Goal: Task Accomplishment & Management: Manage account settings

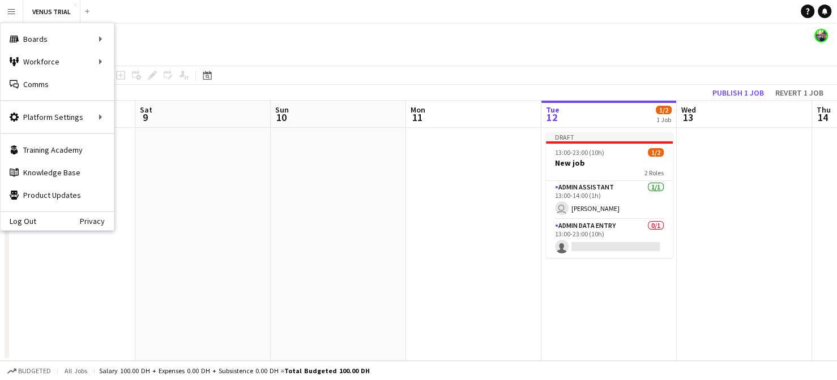
scroll to position [0, 264]
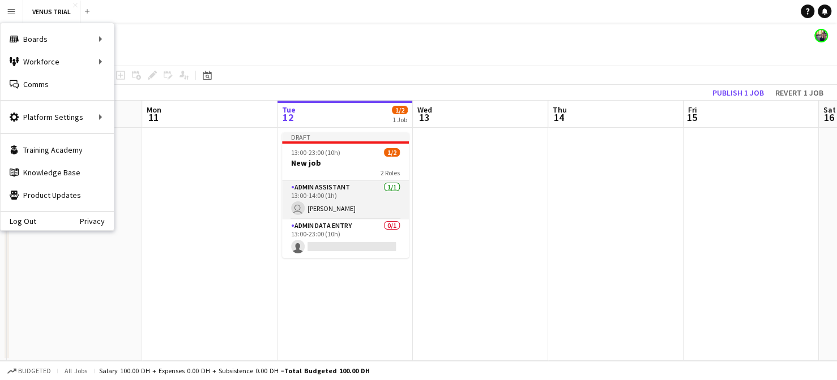
click at [311, 181] on app-card-role "Admin Assistant [DATE] 13:00-14:00 (1h) user [PERSON_NAME]" at bounding box center [345, 200] width 127 height 38
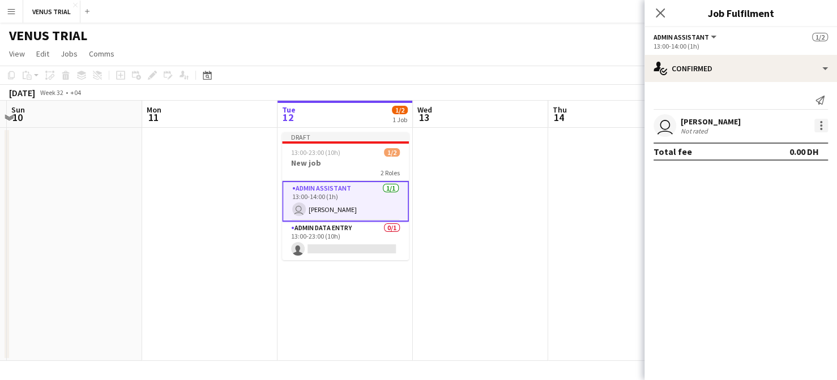
click at [820, 123] on div at bounding box center [821, 126] width 14 height 14
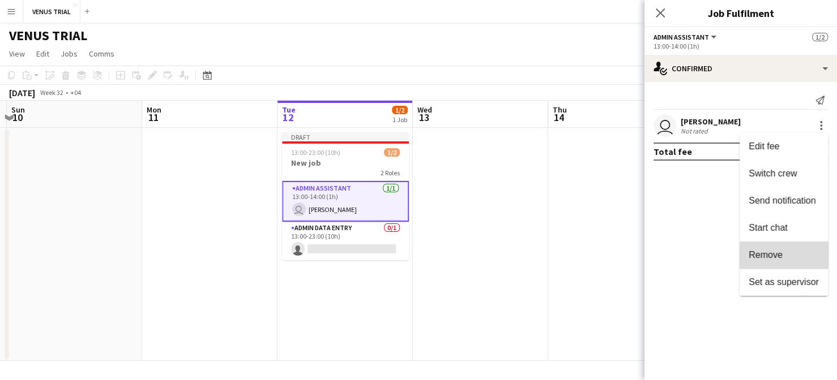
click at [758, 254] on span "Remove" at bounding box center [765, 255] width 34 height 10
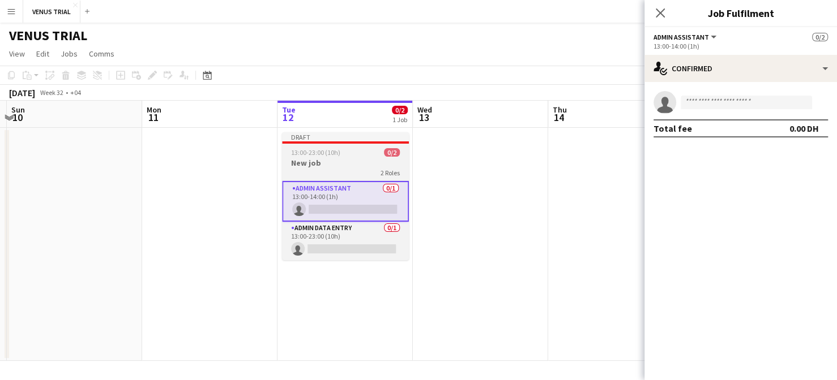
click at [383, 157] on app-job-card "Draft 13:00-23:00 (10h) 0/2 New job 2 Roles Admin Assistant 0/1 13:00-14:00 (1h…" at bounding box center [345, 196] width 127 height 128
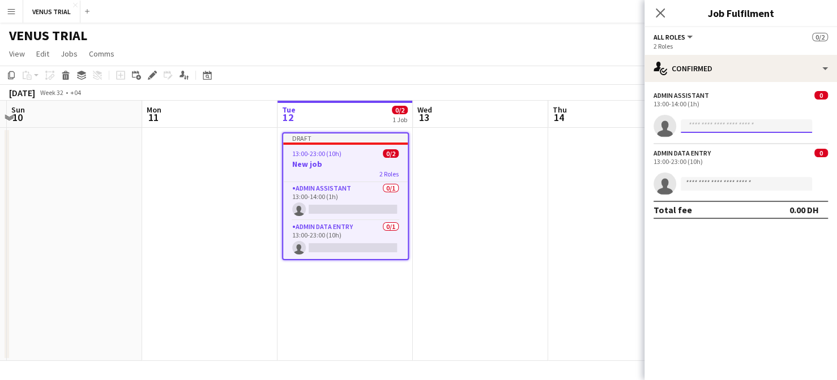
click at [731, 127] on input at bounding box center [745, 126] width 131 height 14
type input "*"
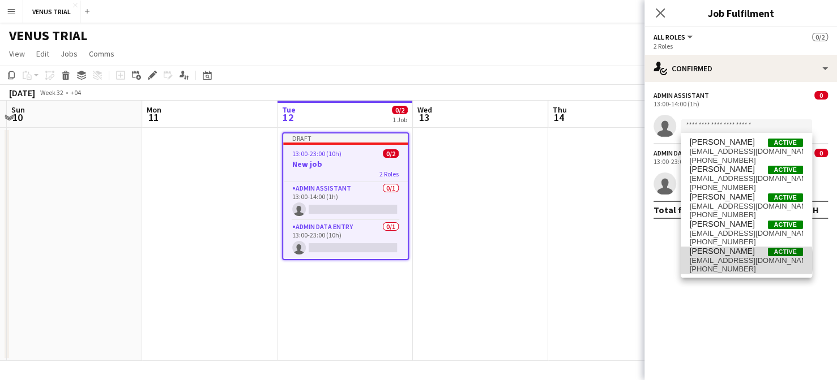
click at [743, 260] on span "moniemm158@gmail.com" at bounding box center [745, 260] width 113 height 9
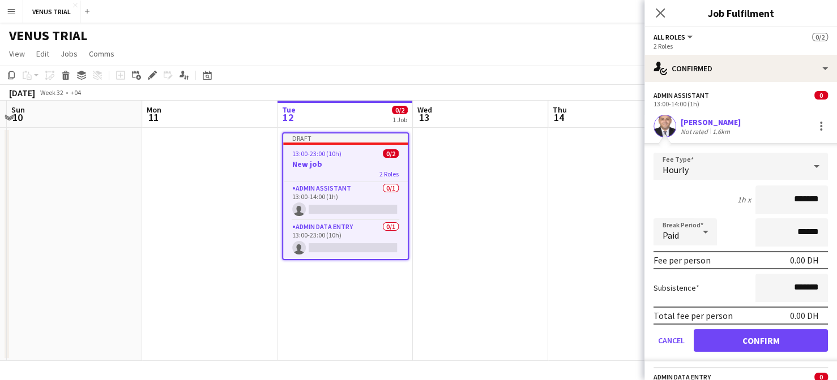
click at [785, 199] on input "*******" at bounding box center [791, 200] width 72 height 28
type input "*****"
click at [804, 236] on input "******" at bounding box center [791, 232] width 72 height 28
click at [778, 345] on button "Confirm" at bounding box center [760, 340] width 134 height 23
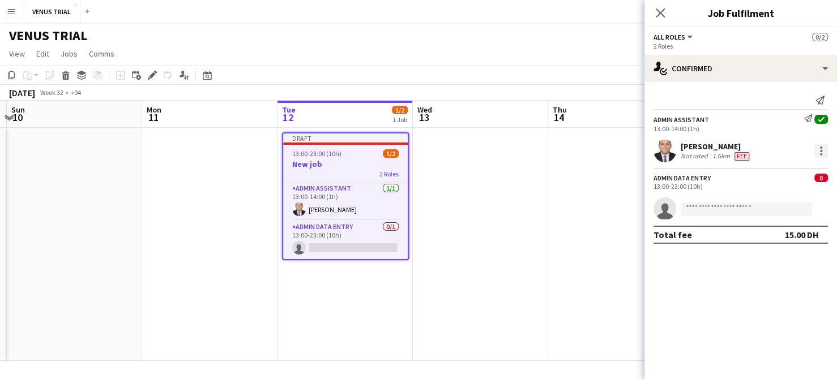
click at [820, 155] on div at bounding box center [821, 154] width 2 height 2
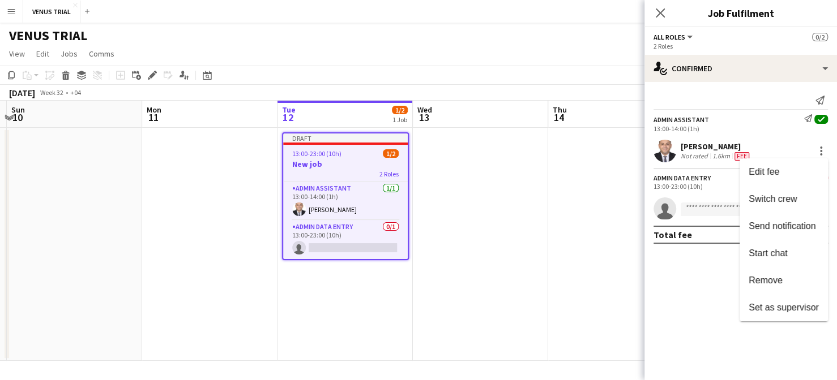
click at [375, 214] on div at bounding box center [418, 190] width 837 height 380
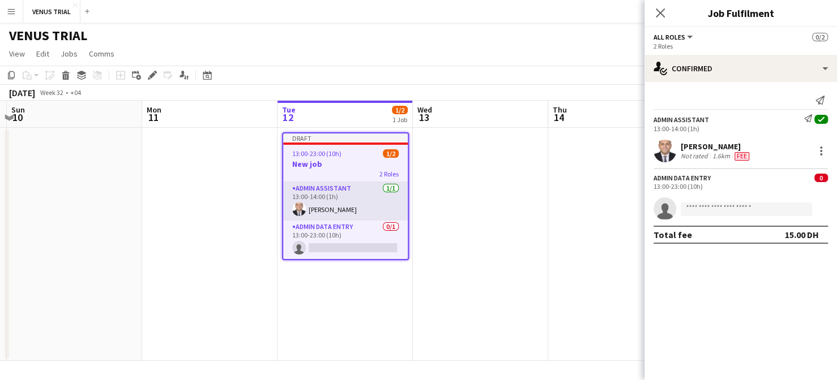
click at [367, 211] on app-card-role "Admin Assistant 1/1 13:00-14:00 (1h) Mohamed Abdelmoniem" at bounding box center [345, 201] width 125 height 38
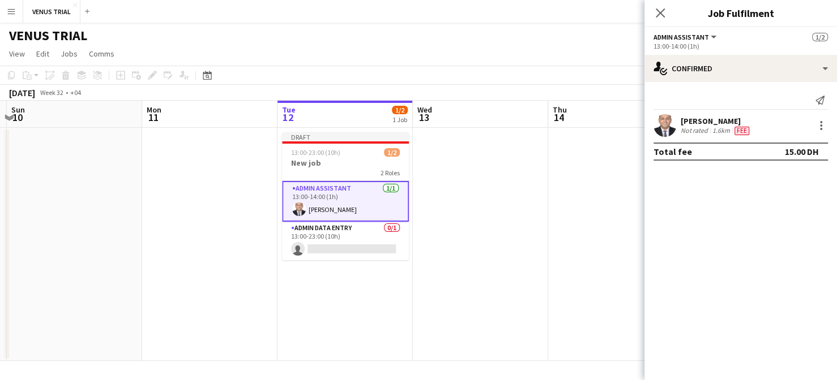
click at [705, 44] on div "13:00-14:00 (1h)" at bounding box center [740, 46] width 174 height 8
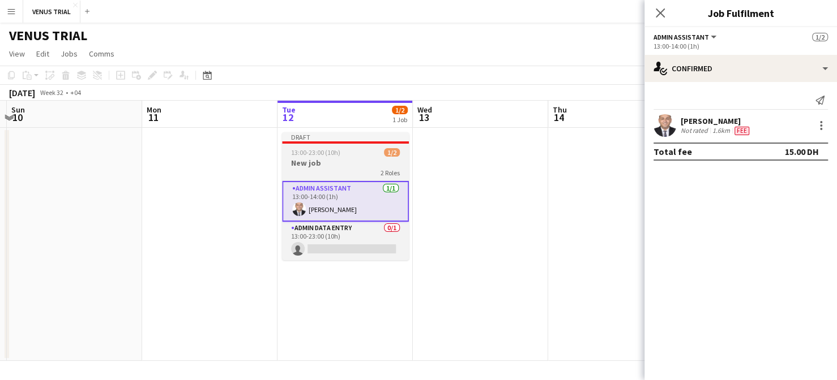
click at [320, 149] on span "13:00-23:00 (10h)" at bounding box center [315, 152] width 49 height 8
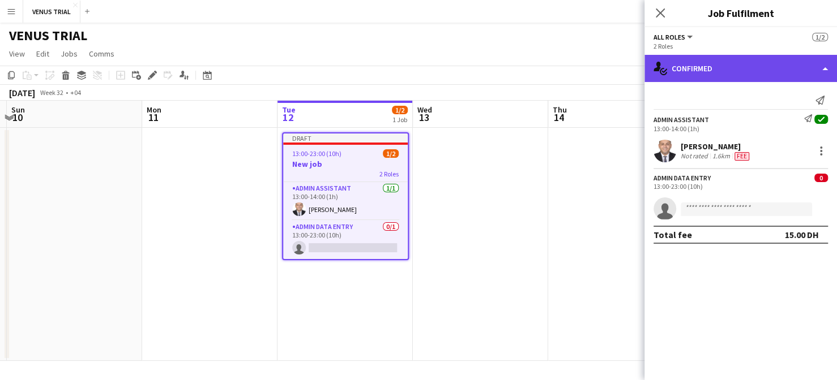
click at [779, 66] on div "single-neutral-actions-check-2 Confirmed" at bounding box center [740, 68] width 192 height 27
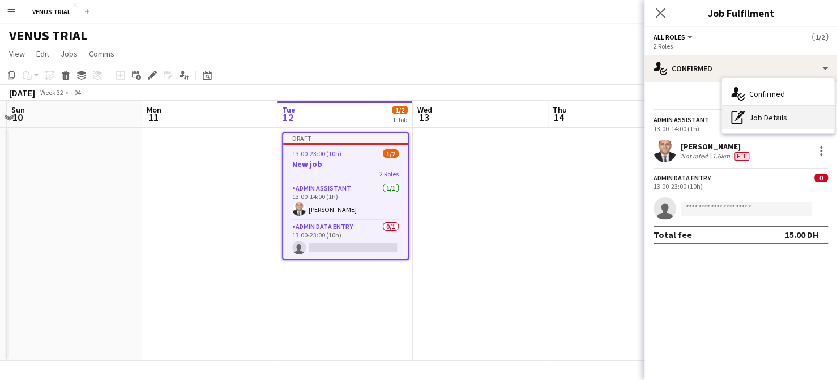
click at [760, 115] on div "pen-write Job Details" at bounding box center [778, 117] width 112 height 23
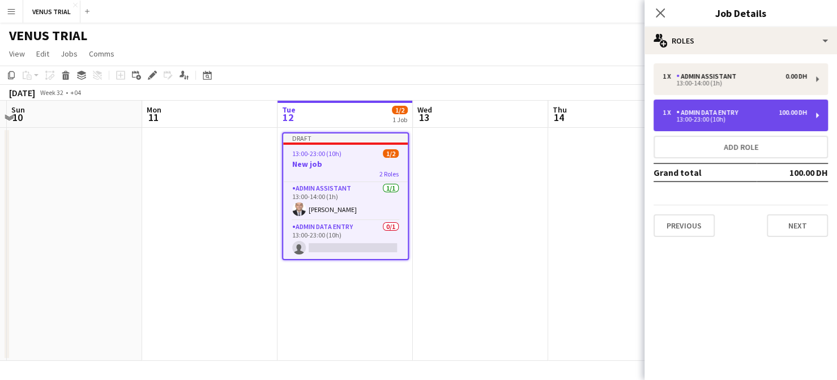
click at [782, 100] on div "1 x Admin Data Entry 100.00 DH 13:00-23:00 (10h)" at bounding box center [740, 116] width 174 height 32
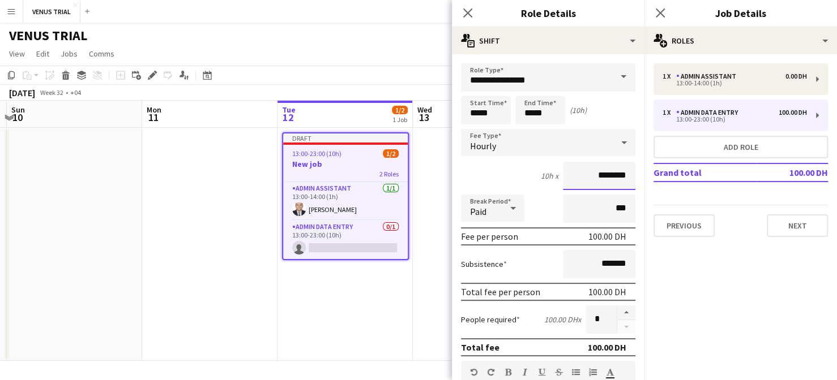
click at [590, 174] on input "********" at bounding box center [599, 176] width 72 height 28
type input "*****"
click at [783, 231] on button "Next" at bounding box center [796, 226] width 61 height 23
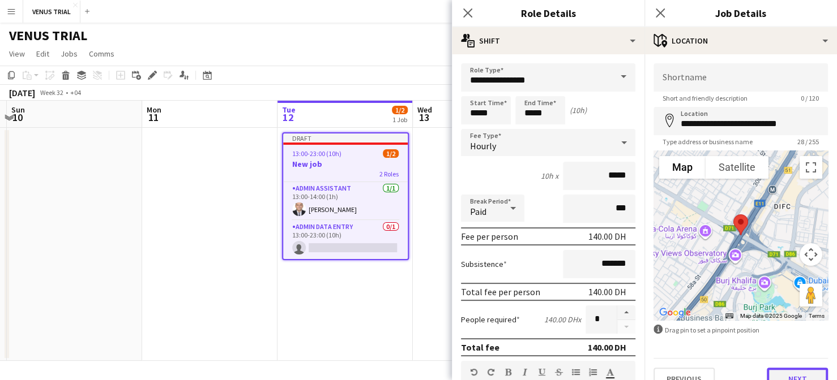
click at [774, 373] on button "Next" at bounding box center [796, 379] width 61 height 23
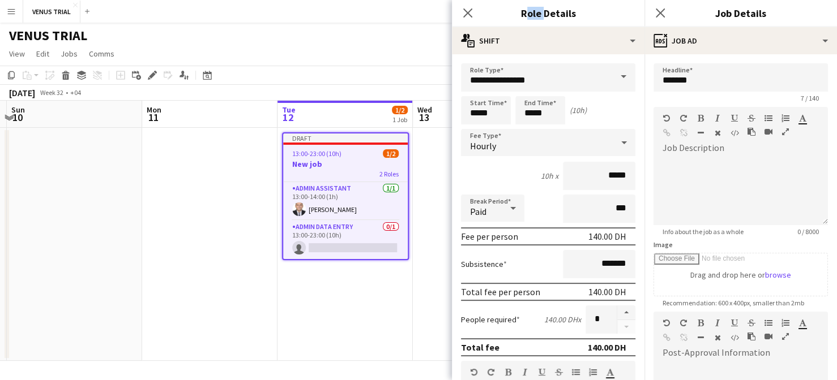
click at [774, 373] on mat-expansion-panel "news Job ad Headline ******* 7 / 140 Job Description default Heading 1 Heading …" at bounding box center [740, 217] width 192 height 326
click at [469, 11] on icon at bounding box center [467, 12] width 11 height 11
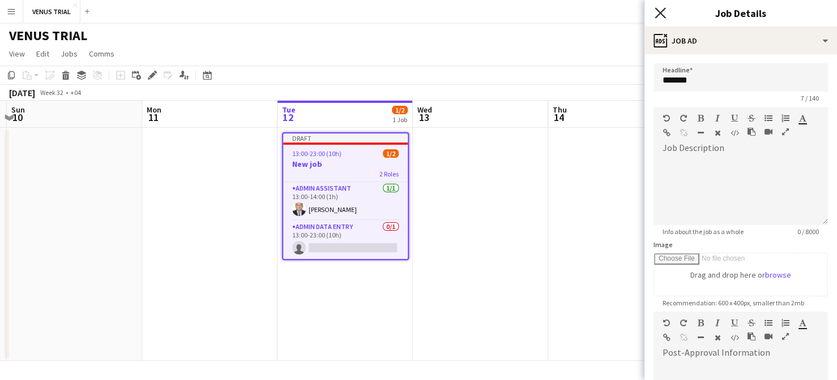
click at [654, 17] on icon "Close pop-in" at bounding box center [659, 12] width 11 height 11
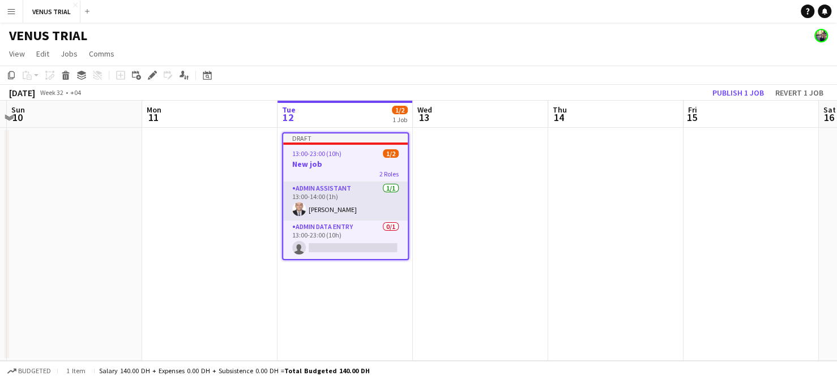
click at [352, 203] on app-card-role "Admin Assistant 1/1 13:00-14:00 (1h) Mohamed Abdelmoniem" at bounding box center [345, 201] width 125 height 38
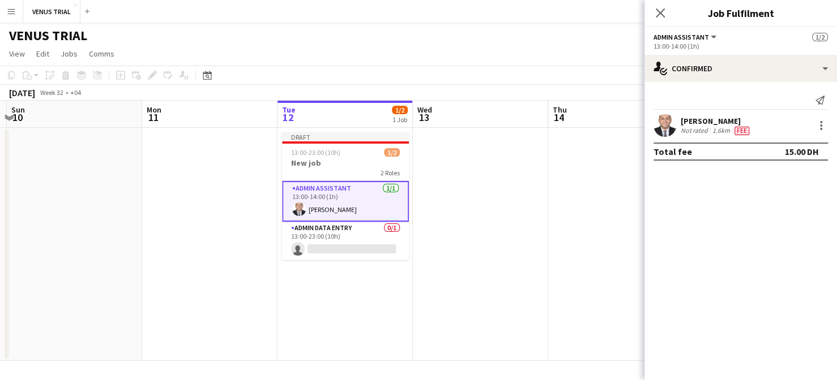
click at [352, 203] on app-card-role "Admin Assistant 1/1 13:00-14:00 (1h) Mohamed Abdelmoniem" at bounding box center [345, 201] width 127 height 41
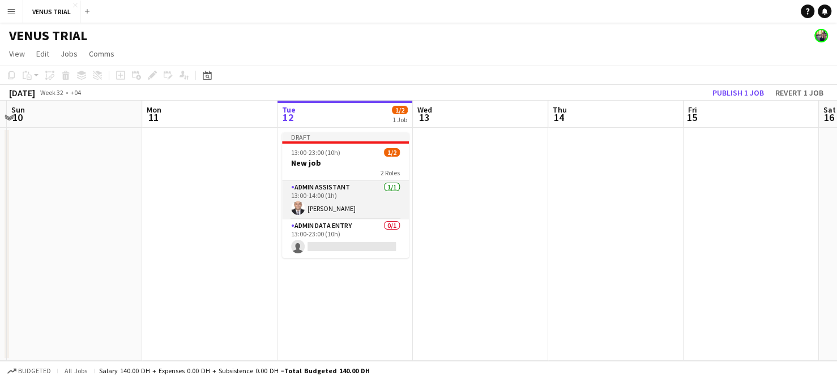
click at [352, 203] on app-card-role "Admin Assistant 1/1 13:00-14:00 (1h) Mohamed Abdelmoniem" at bounding box center [345, 200] width 127 height 38
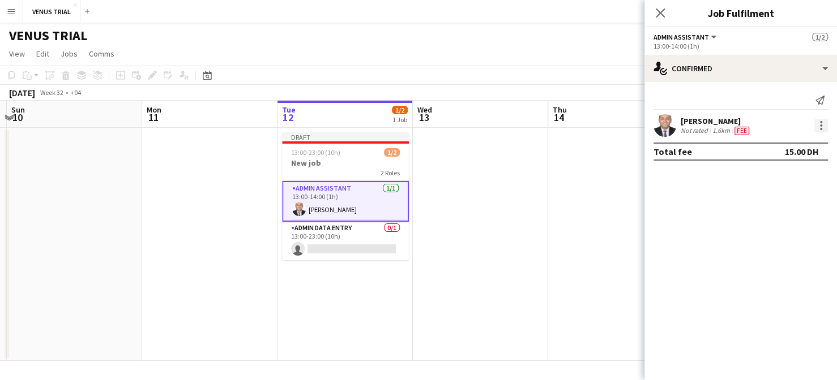
click at [824, 124] on div at bounding box center [821, 126] width 14 height 14
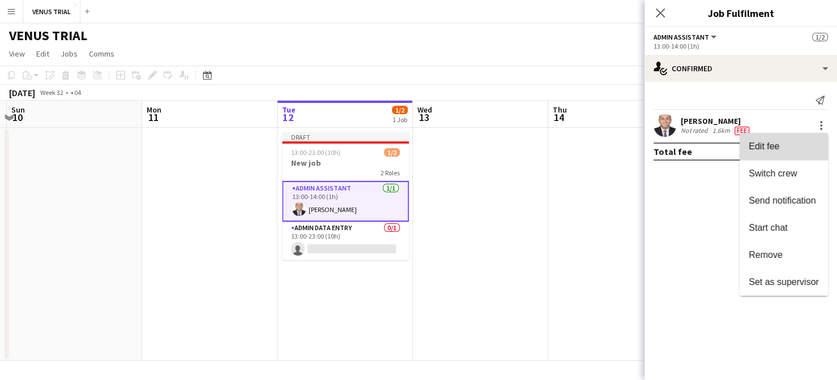
click at [772, 147] on span "Edit fee" at bounding box center [763, 147] width 31 height 10
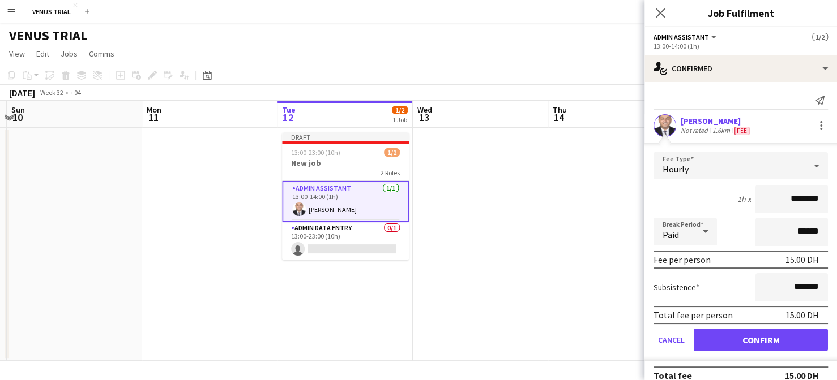
click at [778, 197] on input "********" at bounding box center [791, 199] width 72 height 28
type input "*****"
click at [777, 348] on button "Confirm" at bounding box center [760, 340] width 134 height 23
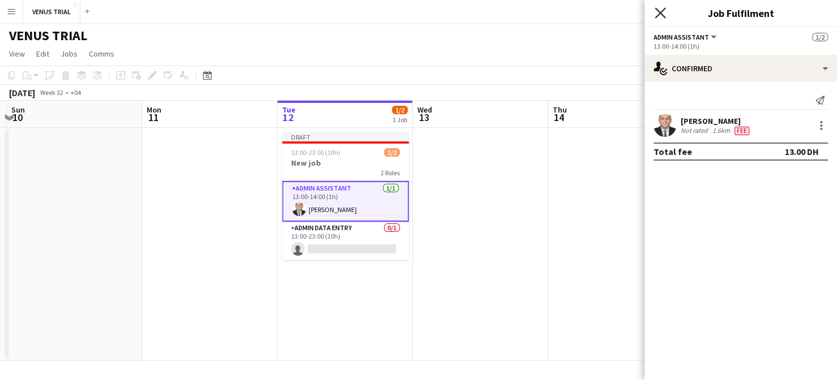
click at [659, 8] on icon "Close pop-in" at bounding box center [659, 12] width 11 height 11
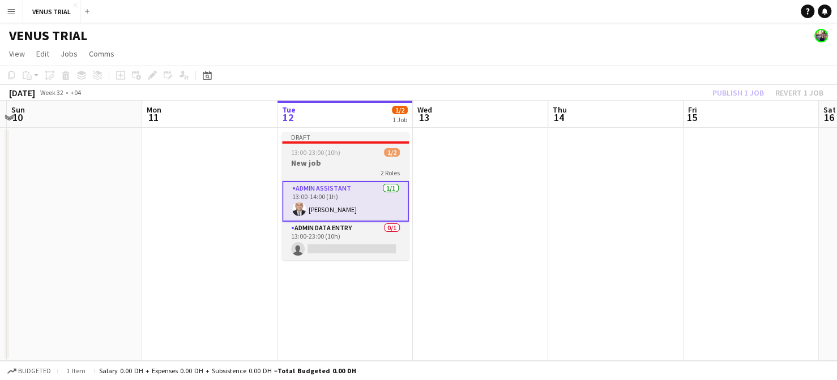
click at [374, 181] on div "Admin Assistant 1/1 13:00-14:00 (1h) Mohamed Abdelmoniem Admin Data Entry 0/1 1…" at bounding box center [345, 221] width 127 height 80
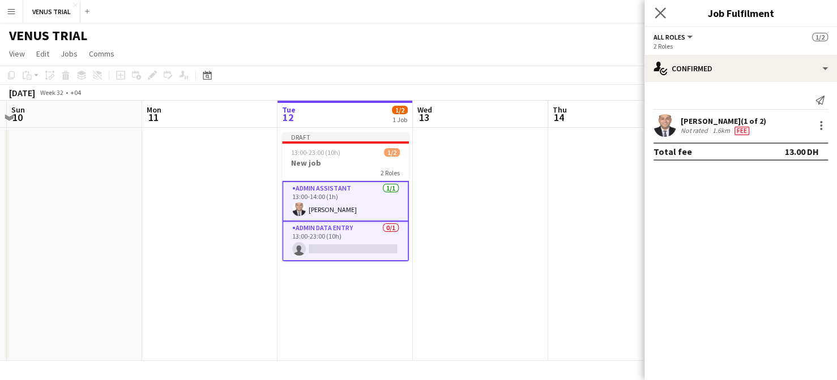
click at [666, 9] on app-icon "Close pop-in" at bounding box center [660, 13] width 16 height 16
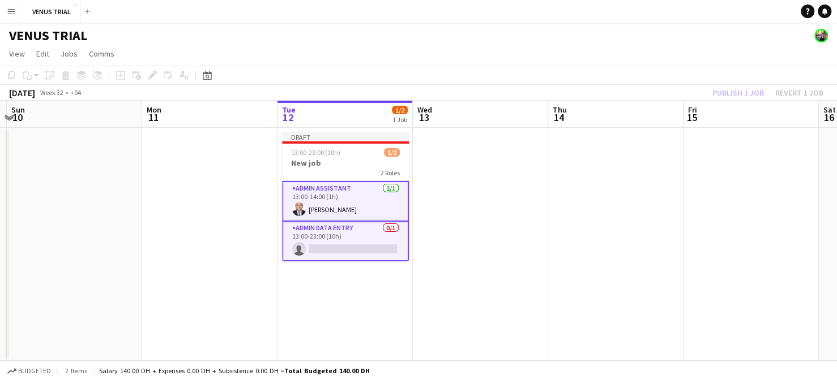
click at [339, 231] on app-card-role "Admin Data Entry 0/1 13:00-23:00 (10h) single-neutral-actions" at bounding box center [345, 242] width 127 height 40
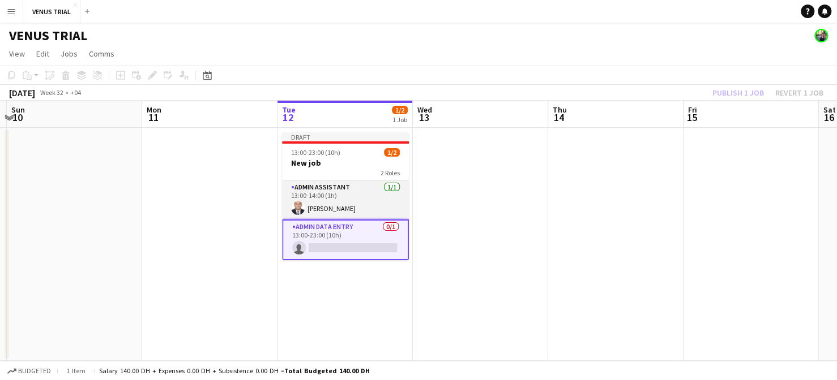
click at [342, 194] on app-card-role "Admin Assistant 1/1 13:00-14:00 (1h) Mohamed Abdelmoniem" at bounding box center [345, 200] width 127 height 38
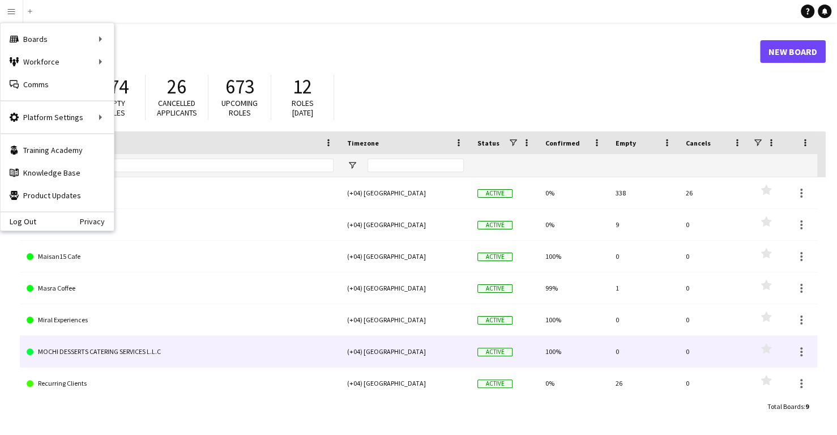
click at [61, 349] on link "MOCHI DESSERTS CATERING SERVICES L.L.C" at bounding box center [180, 352] width 307 height 32
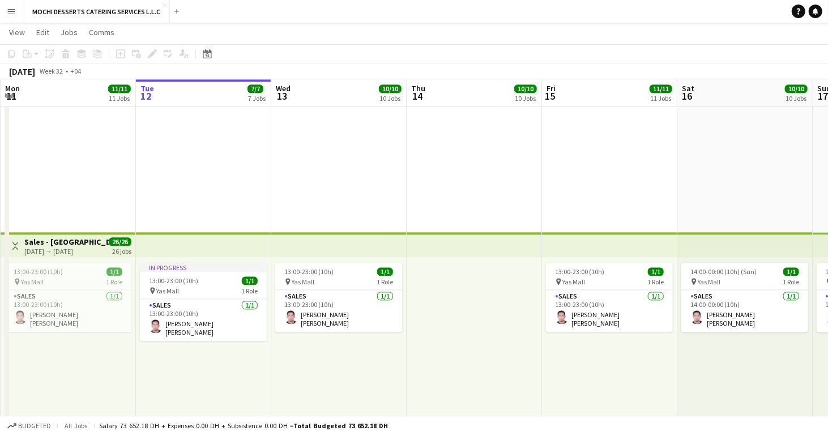
scroll to position [1900, 0]
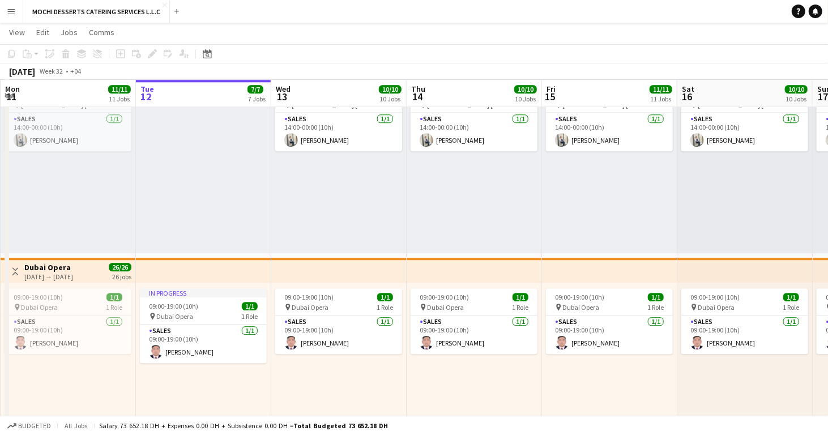
click at [5, 14] on button "Menu" at bounding box center [11, 11] width 23 height 23
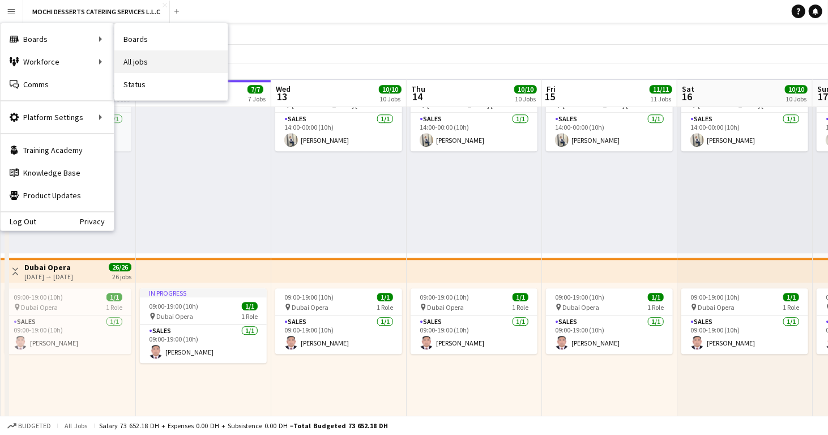
click at [139, 61] on link "All jobs" at bounding box center [170, 61] width 113 height 23
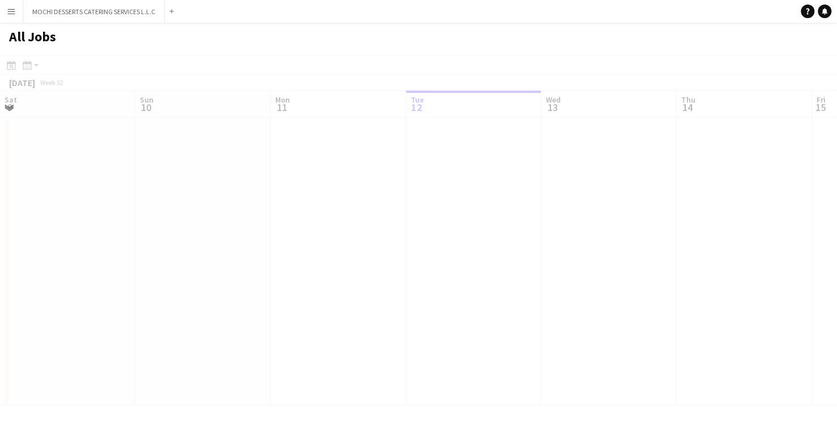
scroll to position [0, 270]
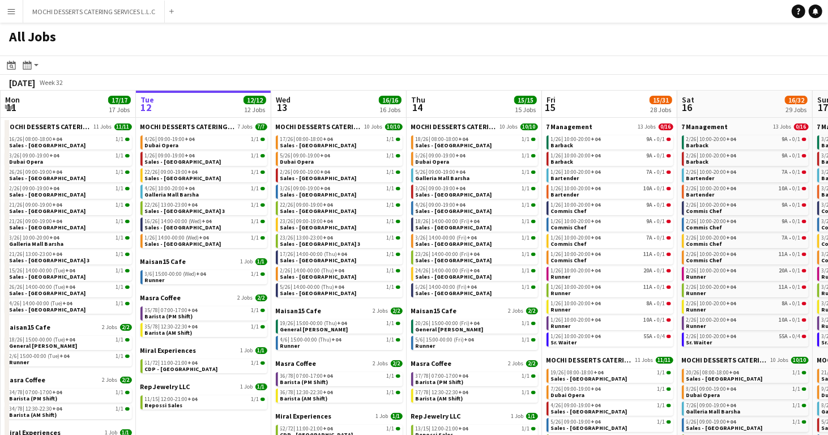
click at [13, 14] on app-icon "Menu" at bounding box center [11, 11] width 9 height 9
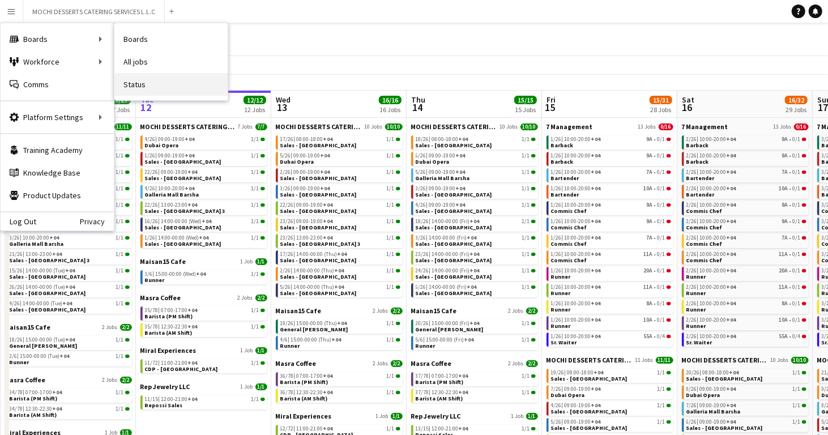
click at [138, 79] on link "Status" at bounding box center [170, 84] width 113 height 23
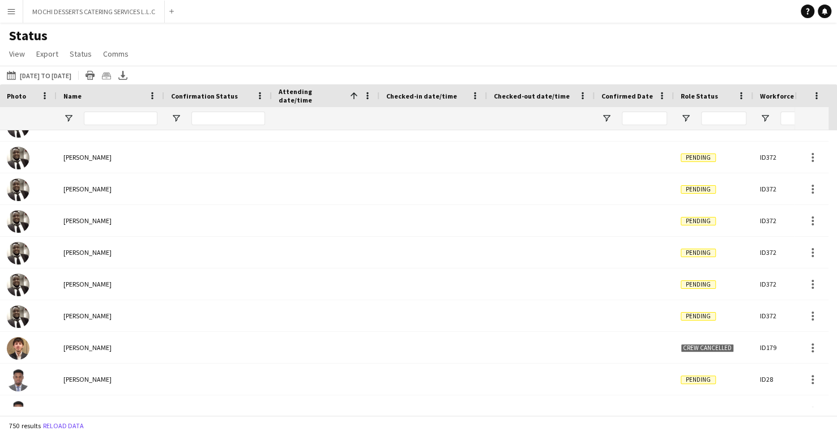
scroll to position [3181, 0]
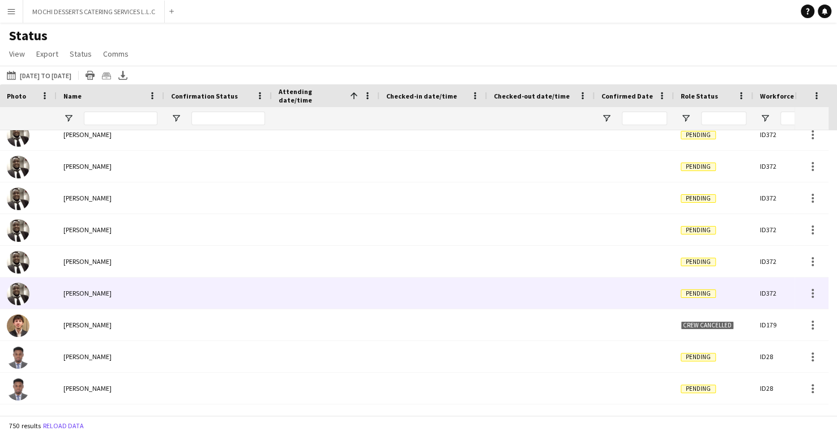
click at [562, 295] on div at bounding box center [541, 292] width 94 height 31
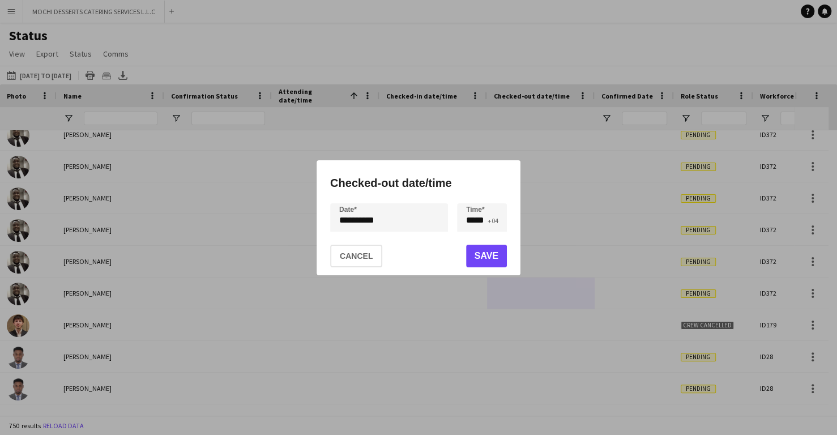
click at [365, 269] on mat-dialog-actions "Cancel Save" at bounding box center [418, 255] width 177 height 39
click at [366, 253] on button "Cancel" at bounding box center [356, 256] width 52 height 23
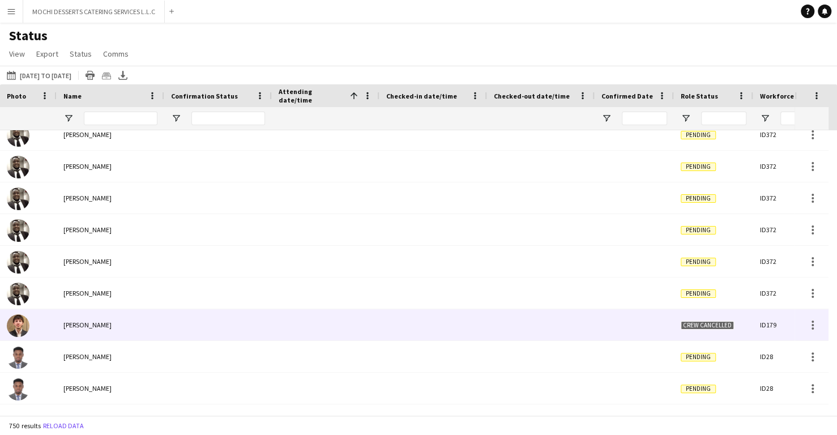
click at [717, 326] on span "Crew cancelled" at bounding box center [706, 325] width 53 height 8
click at [87, 325] on span "[PERSON_NAME]" at bounding box center [87, 324] width 48 height 8
click at [16, 324] on img at bounding box center [18, 325] width 23 height 23
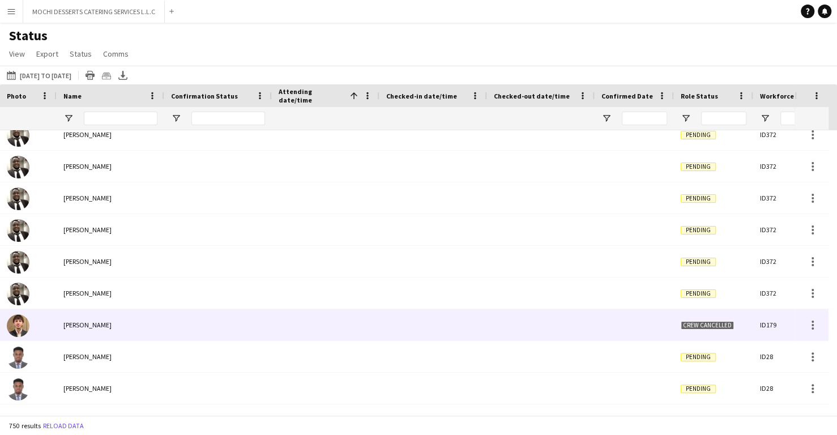
click at [94, 325] on span "[PERSON_NAME]" at bounding box center [87, 324] width 48 height 8
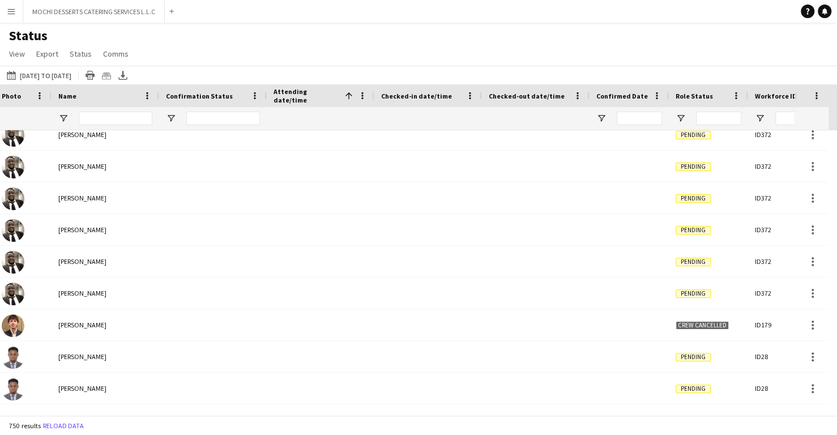
scroll to position [0, 40]
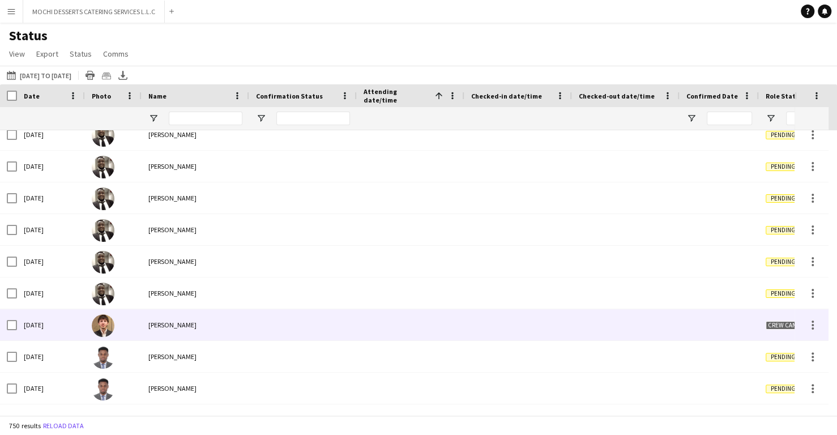
click at [98, 329] on img at bounding box center [103, 325] width 23 height 23
click at [26, 327] on div "[DATE]" at bounding box center [51, 324] width 68 height 31
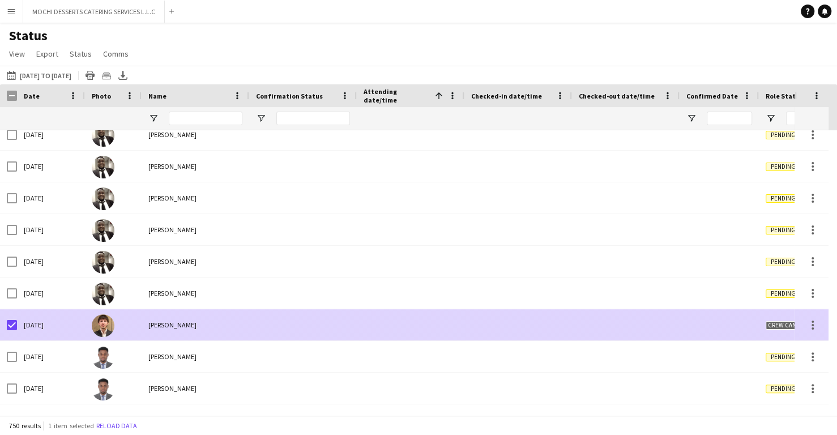
click at [170, 323] on span "[PERSON_NAME]" at bounding box center [172, 324] width 48 height 8
click at [98, 323] on img at bounding box center [103, 325] width 23 height 23
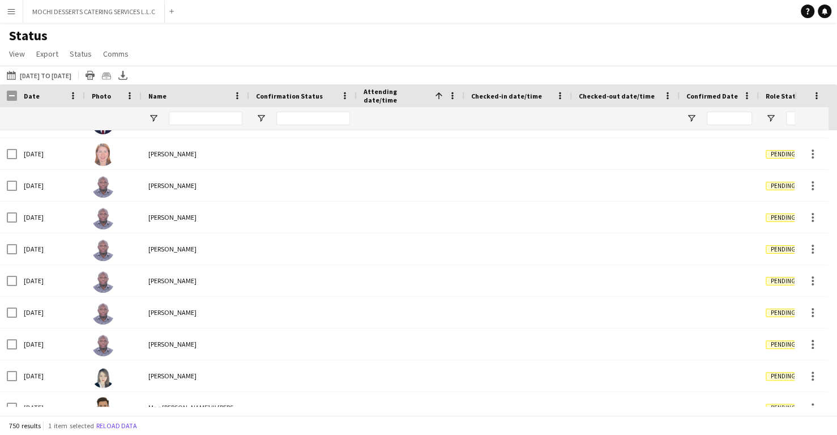
scroll to position [4861, 0]
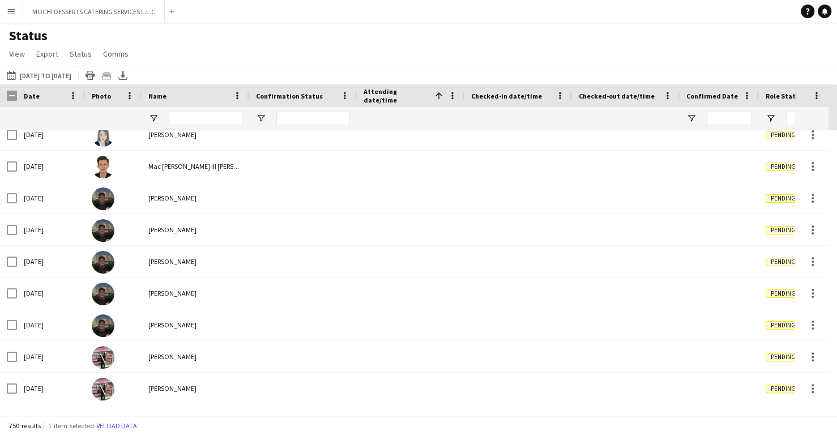
click at [3, 12] on button "Menu" at bounding box center [11, 11] width 23 height 23
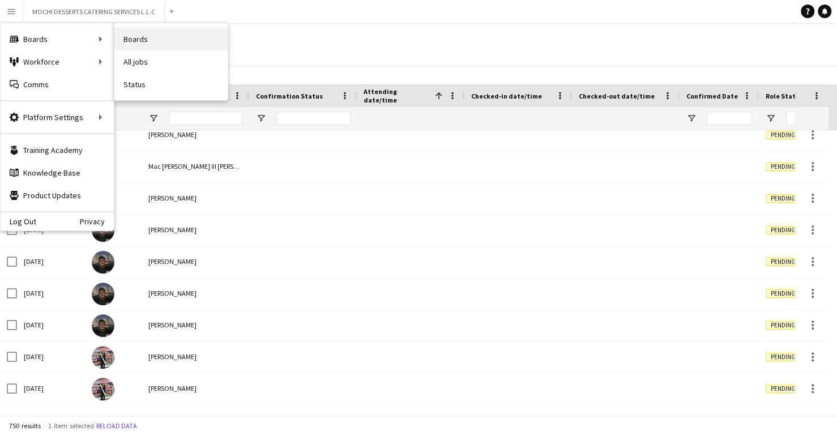
click at [128, 44] on link "Boards" at bounding box center [170, 39] width 113 height 23
